Goal: Communication & Community: Answer question/provide support

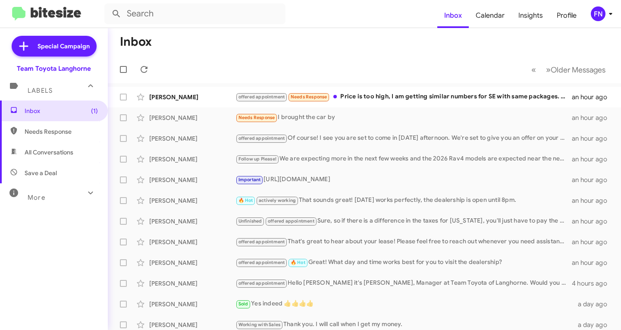
click at [73, 159] on span "All Conversations" at bounding box center [54, 152] width 108 height 21
type input "in:all-conversations"
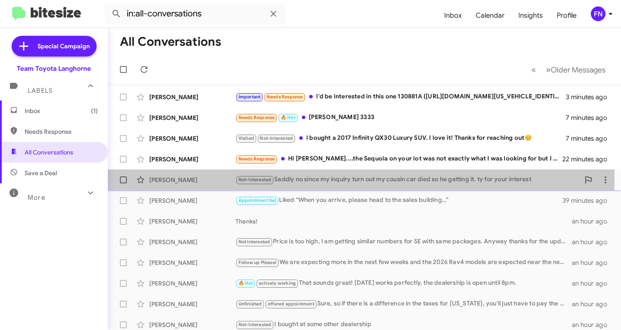
click at [180, 177] on div "[PERSON_NAME]" at bounding box center [192, 180] width 86 height 9
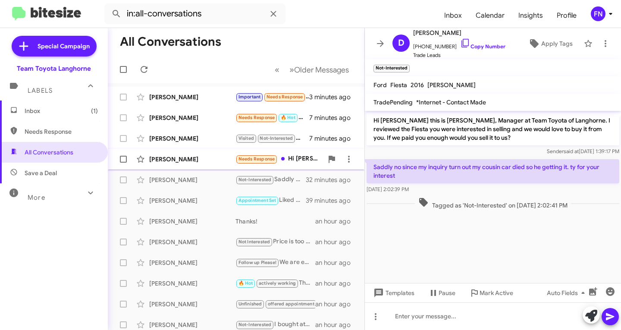
click at [166, 162] on div "[PERSON_NAME]" at bounding box center [192, 159] width 86 height 9
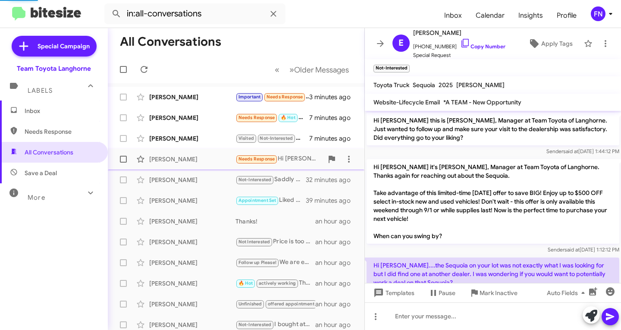
scroll to position [26, 0]
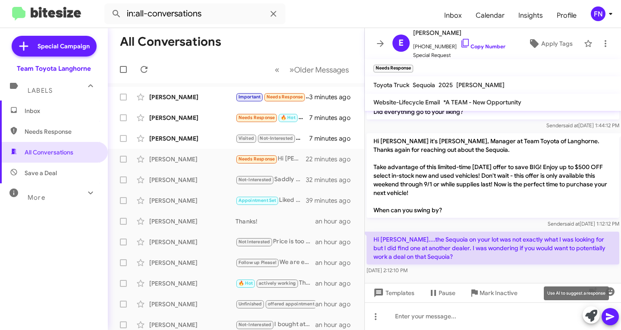
click at [589, 321] on icon at bounding box center [592, 316] width 12 height 12
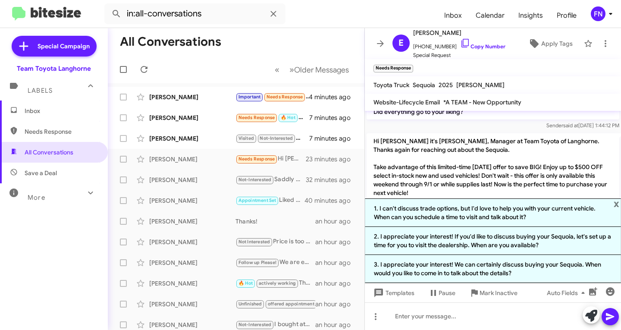
click at [434, 159] on p "Hi [PERSON_NAME] it's [PERSON_NAME], Manager at Team Toyota of Langhorne. Thank…" at bounding box center [493, 175] width 253 height 85
click at [471, 76] on mat-toolbar "Needs Response ×" at bounding box center [493, 67] width 256 height 17
click at [472, 50] on span "[PHONE_NUMBER] Copy Number" at bounding box center [459, 44] width 92 height 13
drag, startPoint x: 483, startPoint y: 40, endPoint x: 479, endPoint y: 44, distance: 6.1
click at [482, 41] on span "[PHONE_NUMBER] Copy Number" at bounding box center [459, 44] width 92 height 13
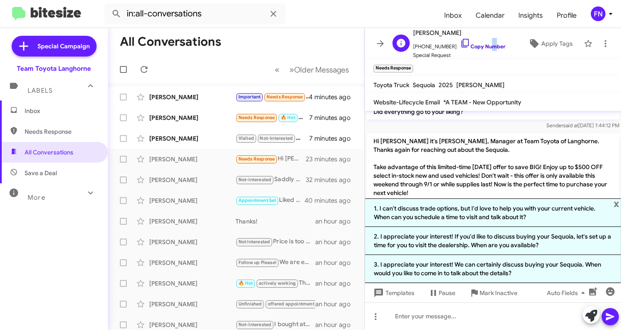
click at [479, 44] on link "Copy Number" at bounding box center [482, 46] width 45 height 6
copy link "u"
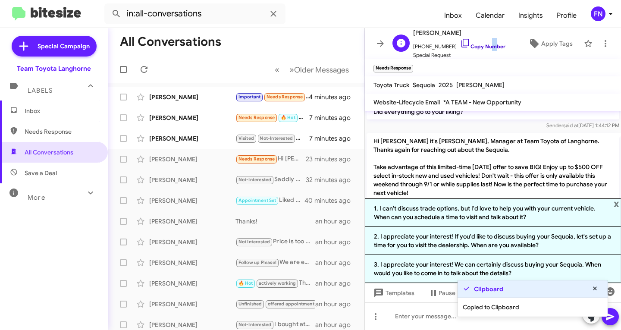
click at [479, 44] on link "Copy Number" at bounding box center [482, 46] width 45 height 6
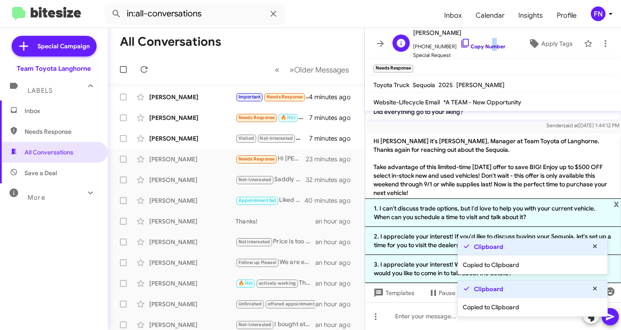
click at [479, 44] on link "Copy Number" at bounding box center [482, 46] width 45 height 6
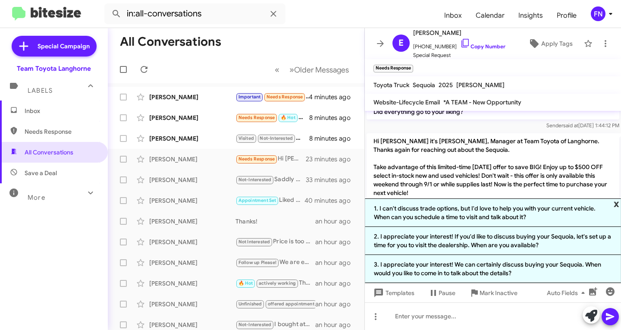
click at [618, 202] on span "x" at bounding box center [617, 203] width 6 height 10
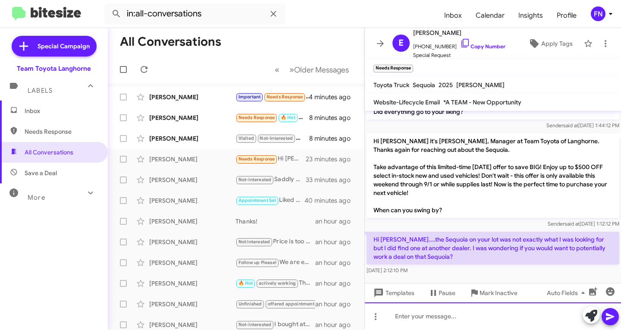
click at [492, 316] on div at bounding box center [493, 316] width 256 height 28
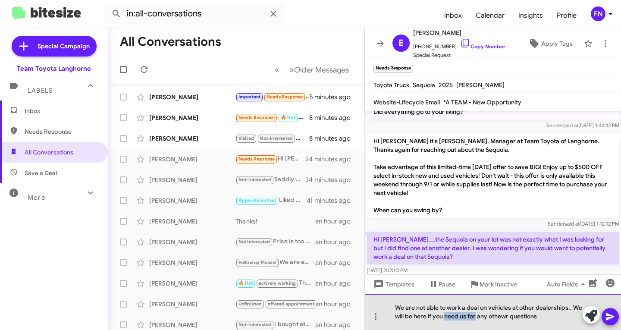
drag, startPoint x: 487, startPoint y: 317, endPoint x: 457, endPoint y: 318, distance: 29.8
click at [457, 318] on div "We are not able to work a deal on vehicles at other dealerships.. We will be he…" at bounding box center [493, 312] width 256 height 36
click at [499, 319] on div "We are not able to work a deal on vehicles at other dealerships.. We will be he…" at bounding box center [493, 312] width 256 height 36
click at [534, 312] on div "We are not able to work a deal on vehicles at other dealerships.. We will be he…" at bounding box center [493, 312] width 256 height 36
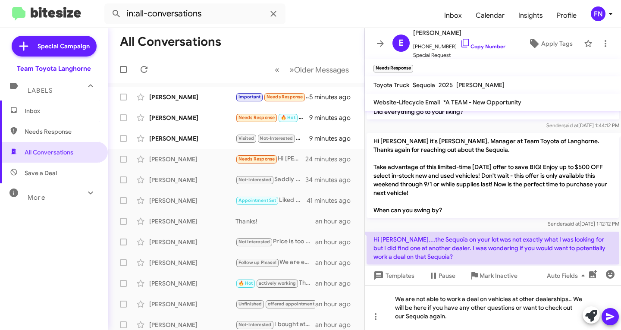
click at [614, 314] on icon at bounding box center [610, 317] width 10 height 10
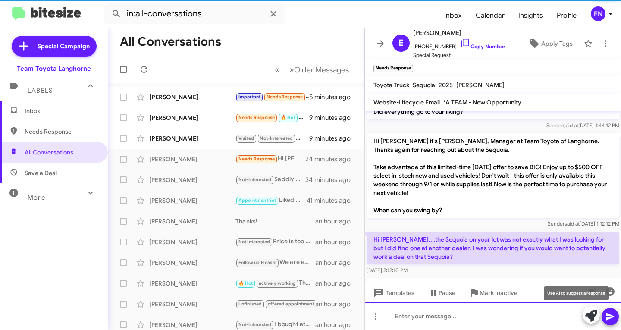
scroll to position [66, 0]
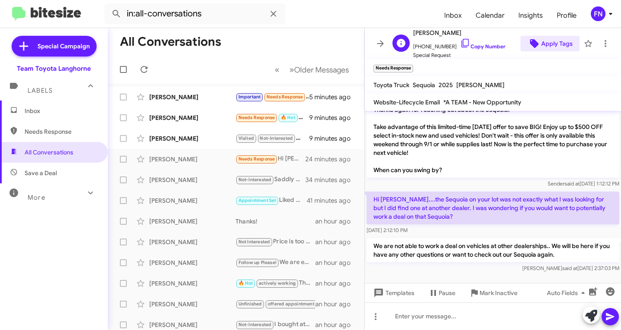
click at [551, 45] on span "Apply Tags" at bounding box center [558, 44] width 32 height 16
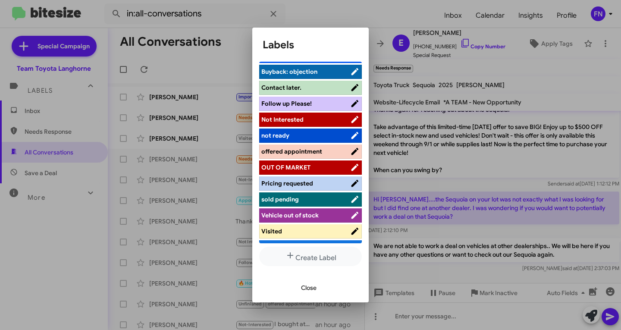
scroll to position [122, 0]
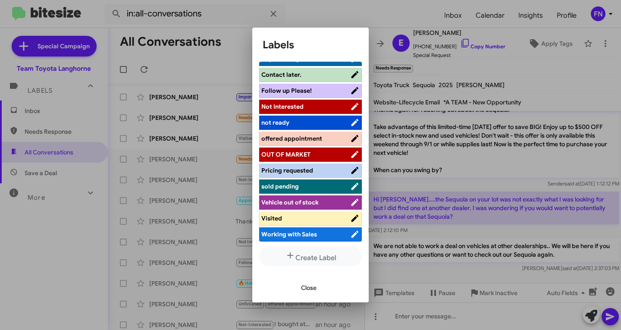
click at [280, 236] on span "Working with Sales" at bounding box center [290, 234] width 56 height 8
click at [291, 227] on li "Working with Sales" at bounding box center [310, 234] width 103 height 14
click at [298, 223] on li "Visited" at bounding box center [310, 218] width 103 height 14
click at [294, 233] on span "Working with Sales" at bounding box center [290, 234] width 56 height 8
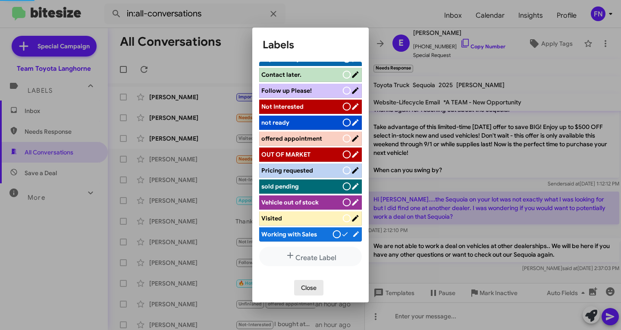
click at [306, 288] on span "Close" at bounding box center [309, 288] width 16 height 16
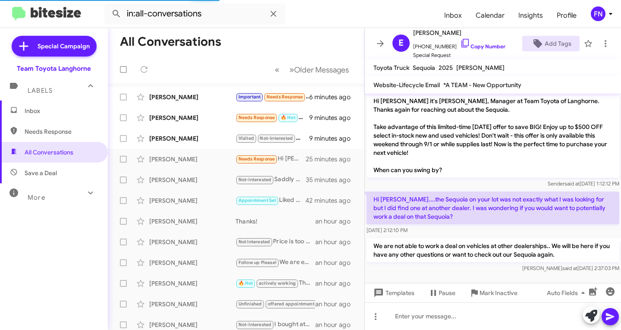
scroll to position [49, 0]
click at [537, 43] on icon at bounding box center [538, 43] width 10 height 10
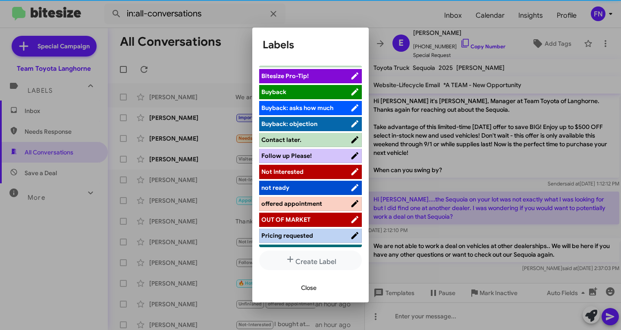
scroll to position [122, 0]
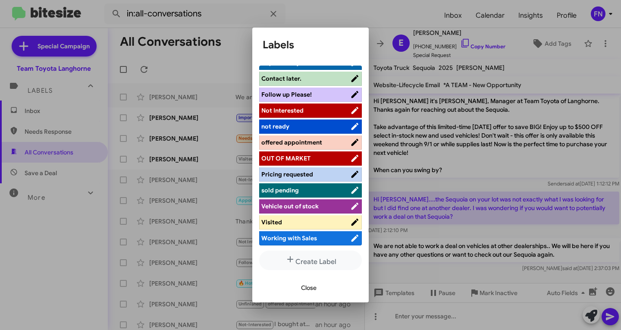
click at [292, 220] on span "Visited" at bounding box center [306, 222] width 89 height 9
click at [304, 288] on span "Close" at bounding box center [309, 288] width 16 height 16
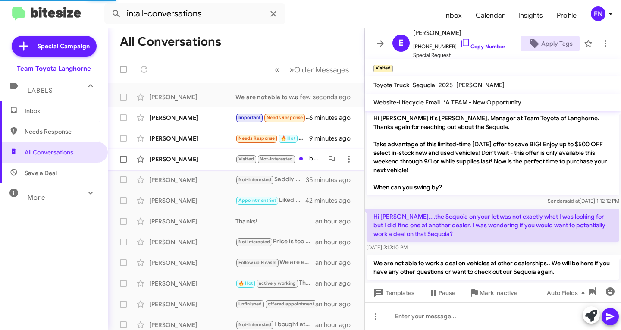
scroll to position [66, 0]
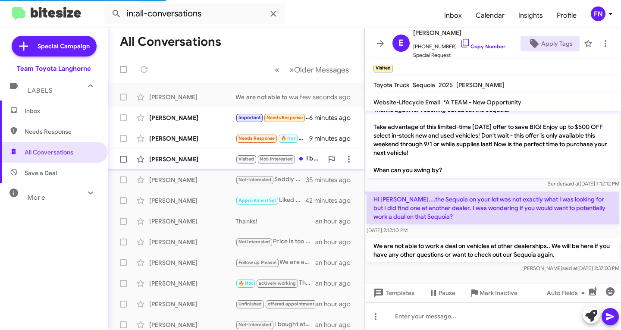
click at [190, 165] on div "[PERSON_NAME] Visited Not-Interested I bought a 2017 Infinity QX30 Luxury SUV. …" at bounding box center [236, 159] width 243 height 17
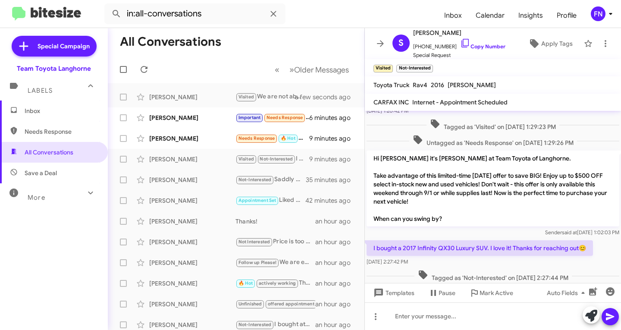
scroll to position [143, 0]
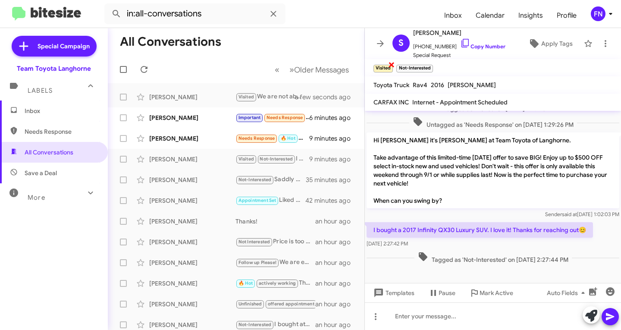
click at [392, 66] on span "×" at bounding box center [391, 64] width 7 height 10
click at [600, 38] on button at bounding box center [605, 43] width 17 height 17
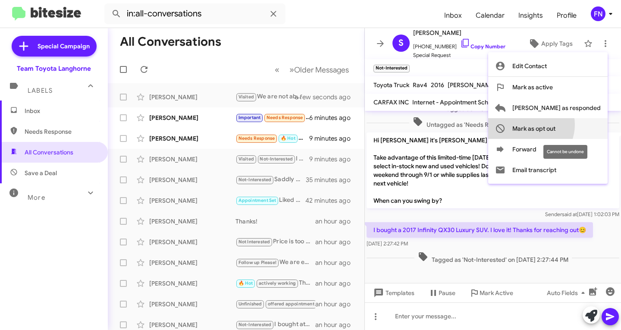
click at [556, 125] on span "Mark as opt out" at bounding box center [534, 128] width 43 height 21
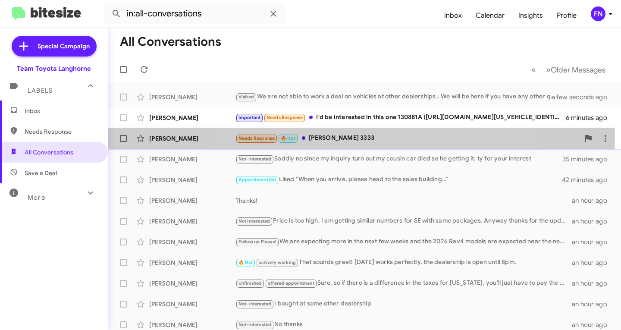
click at [358, 139] on div "Needs Response 🔥 Hot [PERSON_NAME] 3333" at bounding box center [408, 138] width 344 height 10
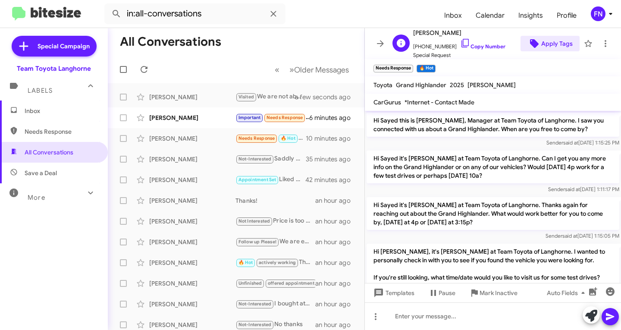
click at [557, 38] on span "Apply Tags" at bounding box center [558, 44] width 32 height 16
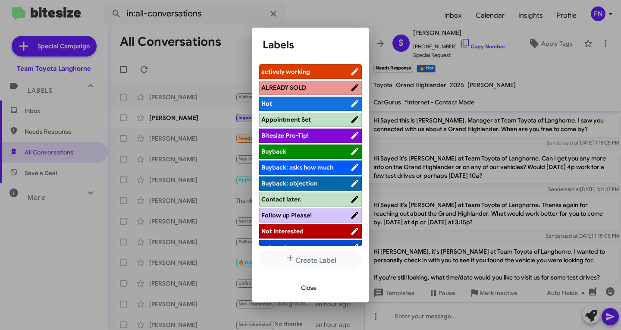
scroll to position [4, 0]
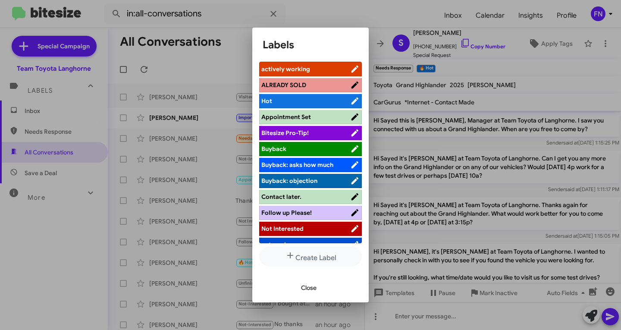
click at [311, 229] on span "Not Interested" at bounding box center [306, 228] width 89 height 9
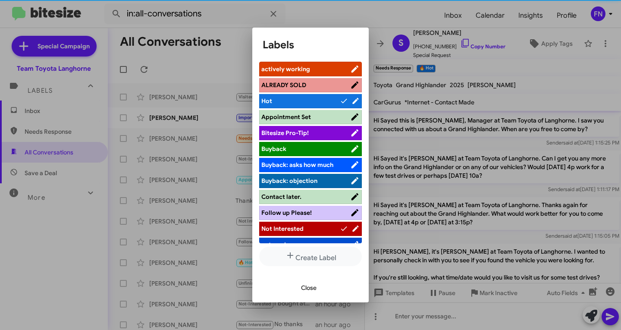
click at [305, 285] on span "Close" at bounding box center [309, 288] width 16 height 16
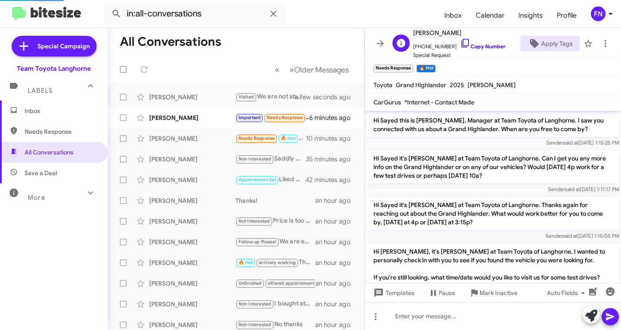
click at [471, 47] on link "Copy Number" at bounding box center [482, 46] width 45 height 6
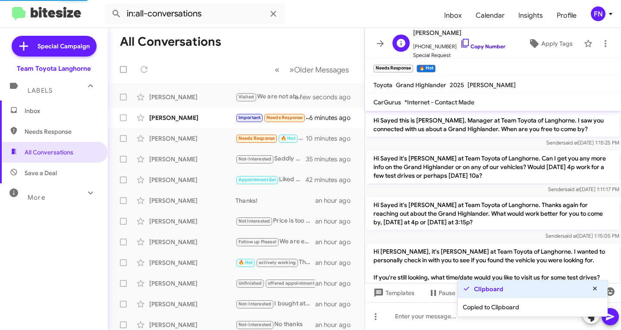
click at [471, 47] on link "Copy Number" at bounding box center [482, 46] width 45 height 6
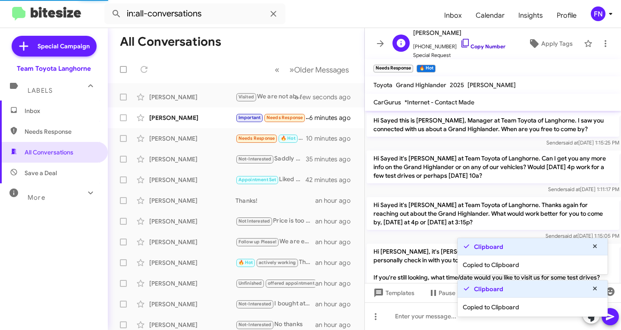
click at [471, 47] on link "Copy Number" at bounding box center [482, 46] width 45 height 6
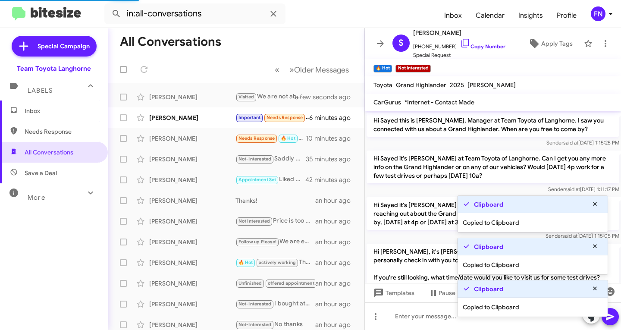
drag, startPoint x: 471, startPoint y: 47, endPoint x: 380, endPoint y: 3, distance: 101.1
click at [470, 47] on link "Copy Number" at bounding box center [482, 46] width 45 height 6
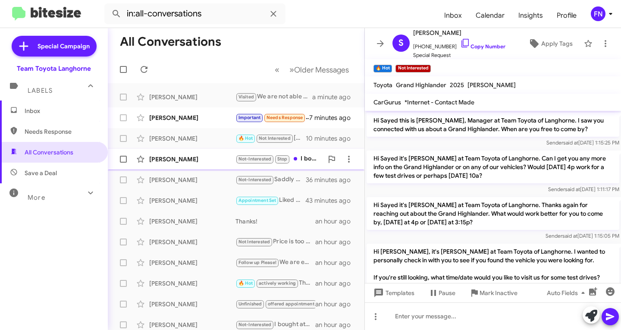
click at [175, 160] on div "[PERSON_NAME]" at bounding box center [192, 159] width 86 height 9
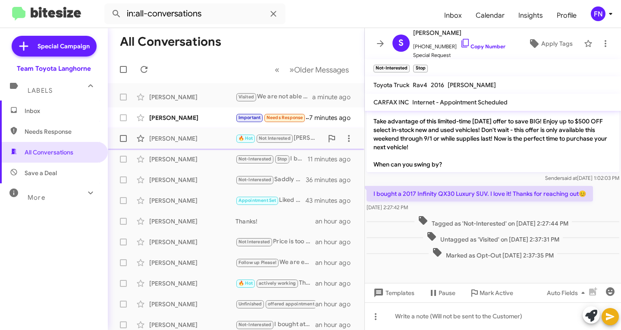
click at [215, 136] on div "[PERSON_NAME]" at bounding box center [192, 138] width 86 height 9
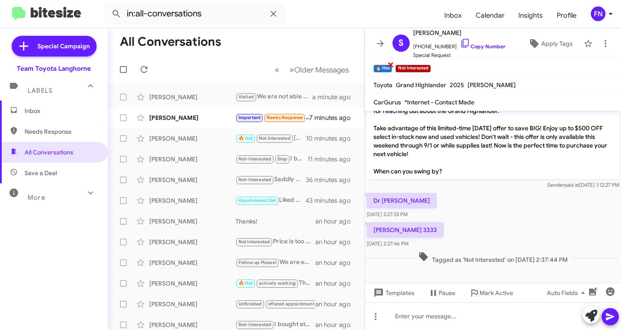
click at [391, 68] on span "×" at bounding box center [391, 64] width 7 height 10
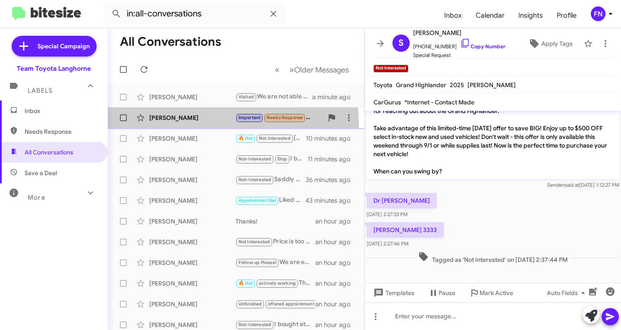
click at [164, 124] on div "[PERSON_NAME] Important Needs Response I'd be interested in this one 130881A ([…" at bounding box center [236, 117] width 243 height 17
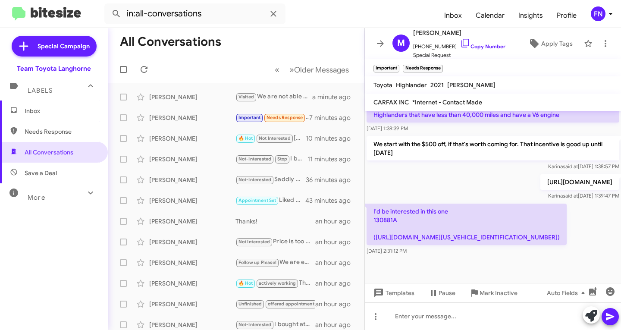
scroll to position [370, 0]
click at [445, 66] on span "×" at bounding box center [441, 64] width 7 height 10
click at [71, 119] on span "Inbox" at bounding box center [54, 111] width 108 height 21
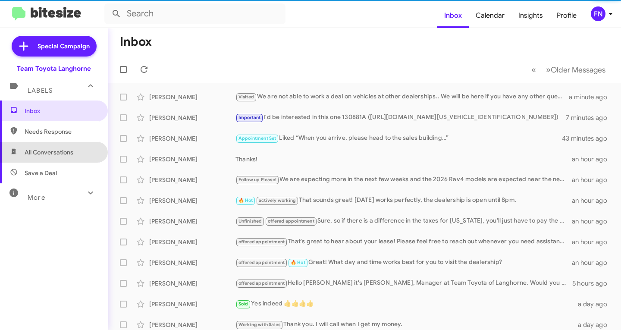
click at [59, 149] on span "All Conversations" at bounding box center [49, 152] width 49 height 9
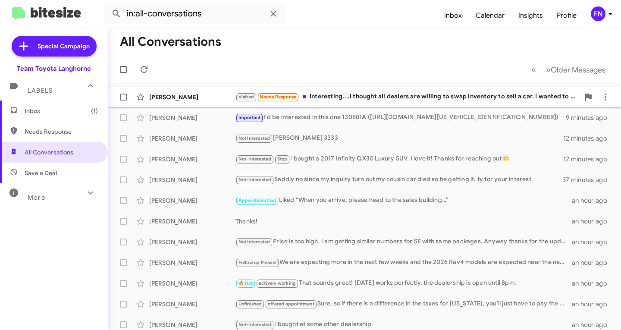
click at [406, 101] on div "Visited Needs Response Interesting....I thought all dealers are willing to swap…" at bounding box center [408, 97] width 344 height 10
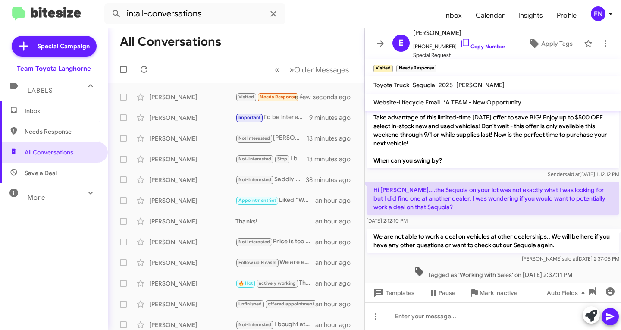
scroll to position [161, 0]
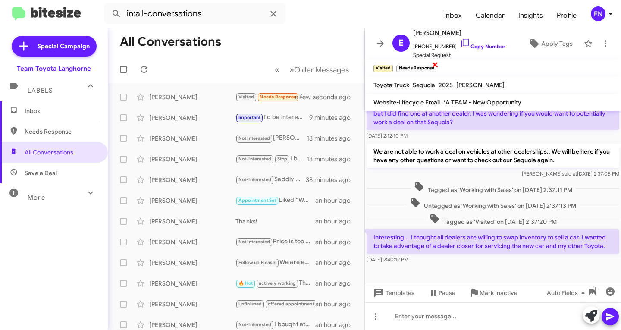
click at [437, 66] on span "×" at bounding box center [435, 64] width 7 height 10
click at [218, 10] on input "in:all-conversations" at bounding box center [194, 13] width 181 height 21
click at [217, 10] on input "in:all-conversations" at bounding box center [194, 13] width 181 height 21
click at [108, 5] on button at bounding box center [116, 13] width 17 height 17
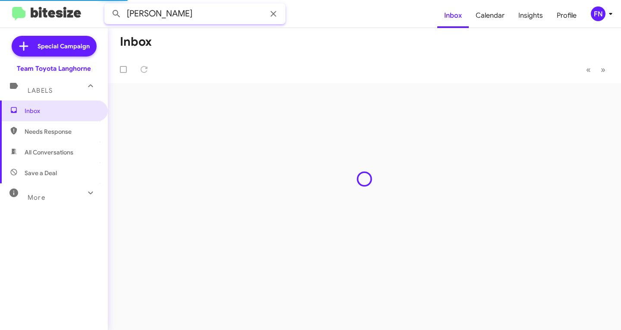
click at [108, 5] on button at bounding box center [116, 13] width 17 height 17
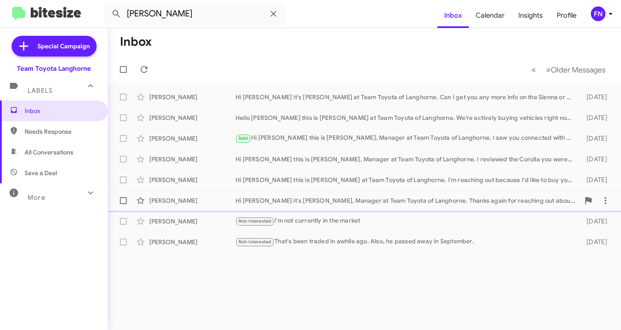
click at [387, 203] on div "Hi [PERSON_NAME] it's [PERSON_NAME], Manager at Team Toyota of Langhorne. Thank…" at bounding box center [408, 200] width 344 height 9
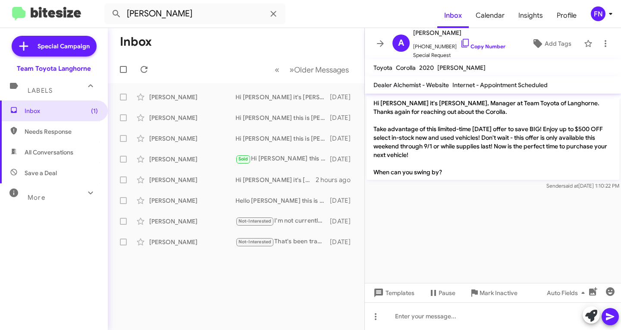
click at [33, 139] on span "Needs Response" at bounding box center [54, 131] width 108 height 21
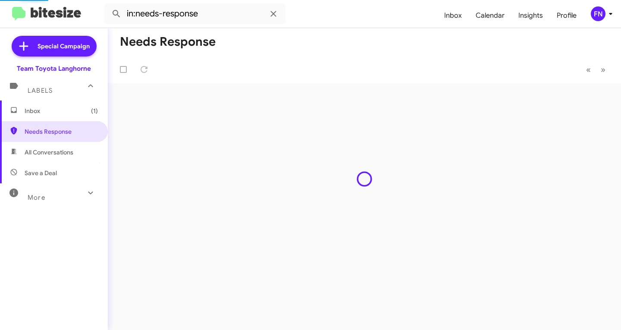
click at [30, 149] on span "All Conversations" at bounding box center [49, 152] width 49 height 9
type input "in:all-conversations"
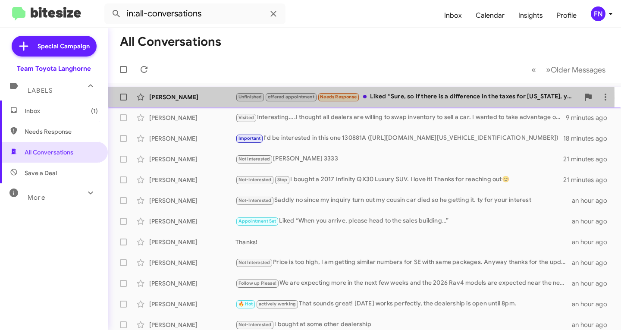
click at [194, 98] on div "[PERSON_NAME]" at bounding box center [192, 97] width 86 height 9
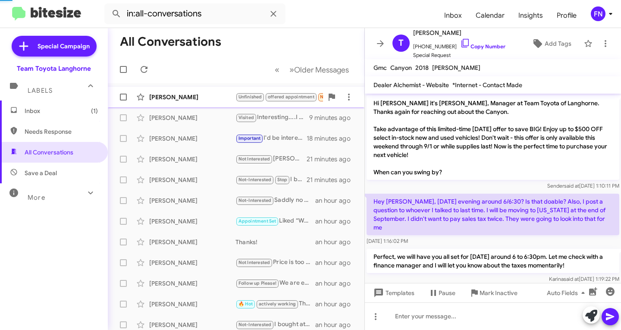
scroll to position [247, 0]
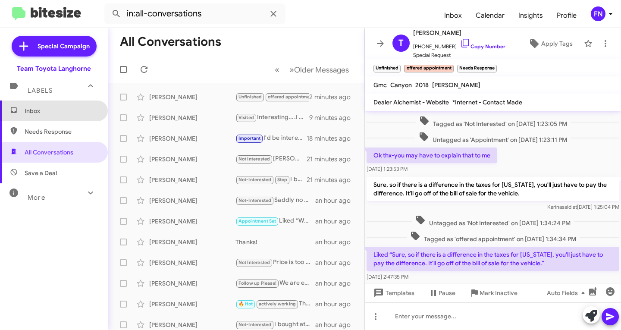
click at [66, 109] on span "Inbox" at bounding box center [61, 111] width 73 height 9
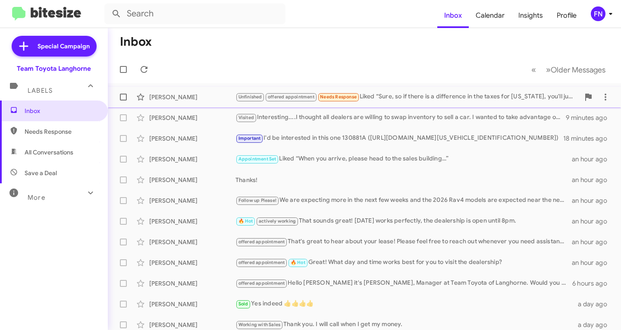
drag, startPoint x: 191, startPoint y: 101, endPoint x: 204, endPoint y: 95, distance: 13.7
click at [191, 101] on div "[PERSON_NAME]" at bounding box center [192, 97] width 86 height 9
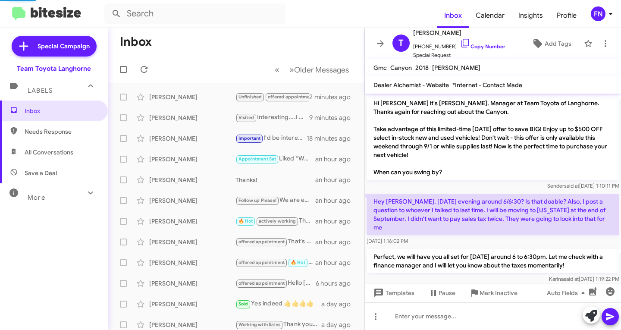
scroll to position [247, 0]
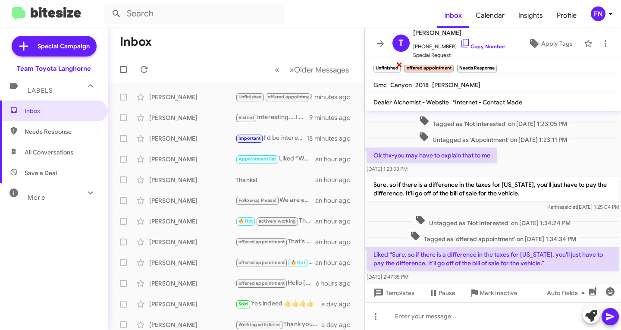
click at [400, 65] on span "×" at bounding box center [399, 64] width 7 height 10
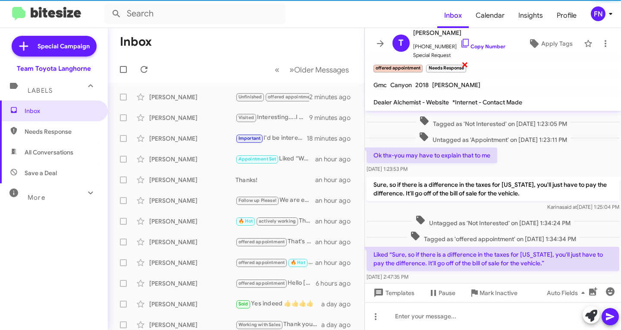
click at [467, 65] on span "×" at bounding box center [465, 64] width 7 height 10
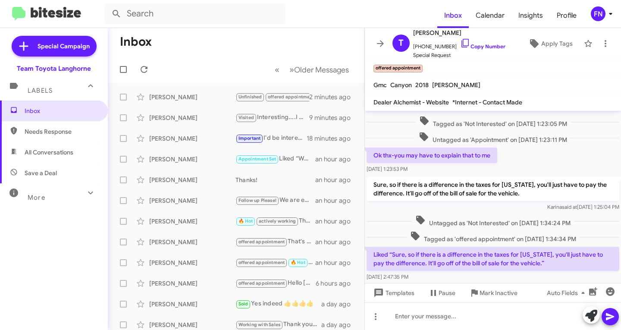
click at [80, 158] on span "All Conversations" at bounding box center [54, 152] width 108 height 21
type input "in:all-conversations"
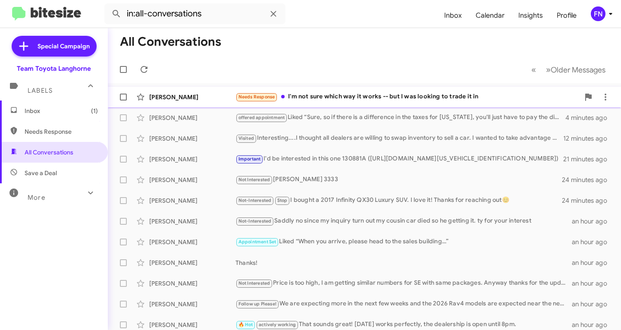
click at [179, 98] on div "[PERSON_NAME]" at bounding box center [192, 97] width 86 height 9
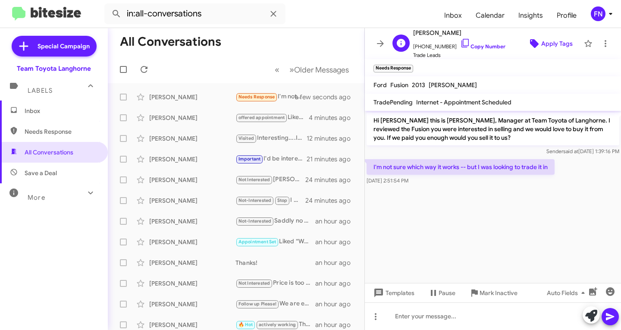
click at [553, 46] on span "Apply Tags" at bounding box center [558, 44] width 32 height 16
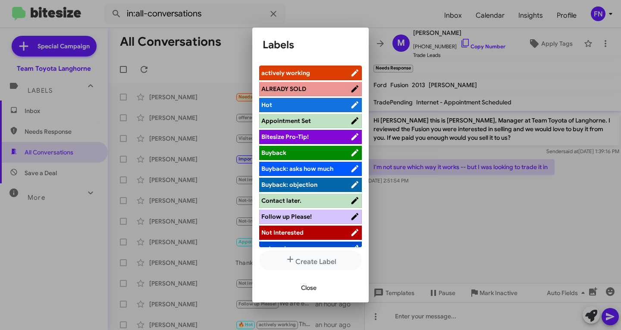
click at [319, 71] on span "actively working" at bounding box center [306, 73] width 89 height 9
click at [306, 291] on span "Close" at bounding box center [309, 288] width 16 height 16
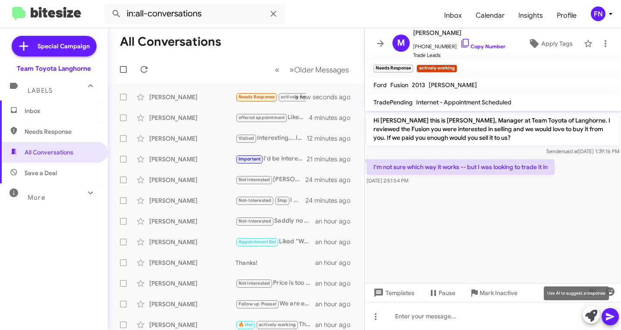
click at [592, 316] on icon at bounding box center [592, 316] width 12 height 12
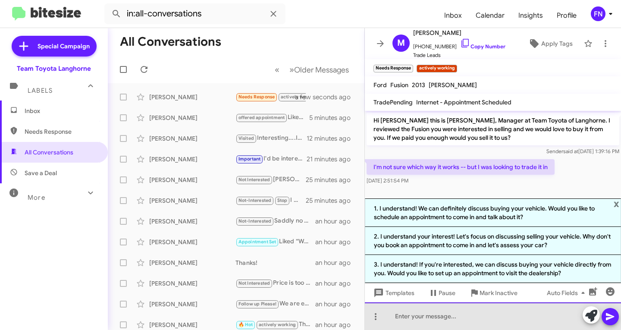
click at [421, 316] on div at bounding box center [493, 316] width 256 height 28
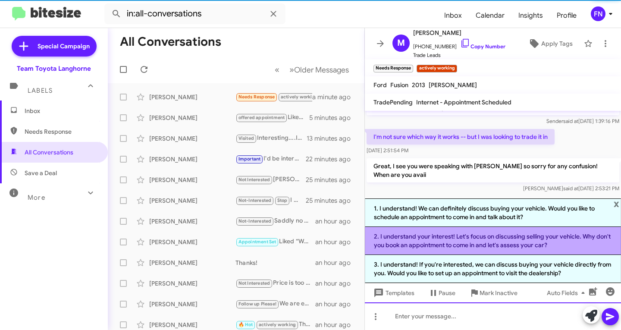
scroll to position [33, 0]
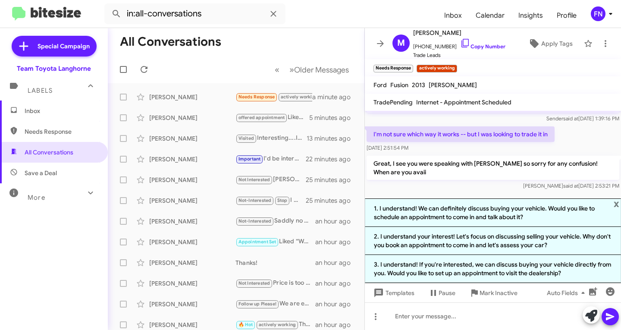
click at [501, 180] on div "Great, I see you were speaking with [PERSON_NAME] so sorry for any confusion! W…" at bounding box center [493, 173] width 253 height 35
click at [614, 204] on span "x" at bounding box center [617, 203] width 6 height 10
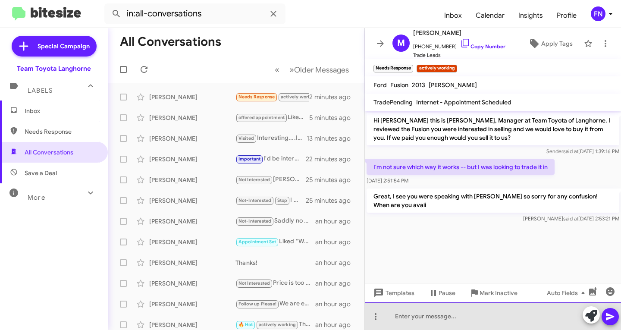
click at [446, 314] on div at bounding box center [493, 316] width 256 height 28
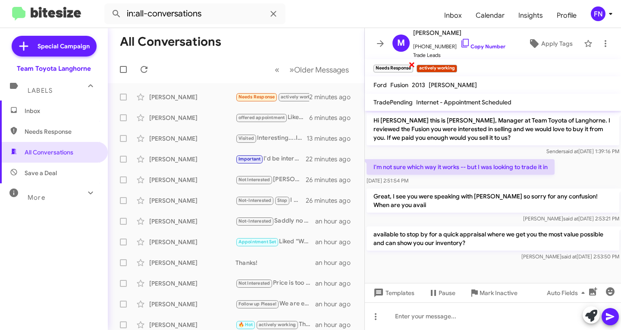
click at [413, 65] on span "×" at bounding box center [412, 64] width 7 height 10
